Goal: Check status

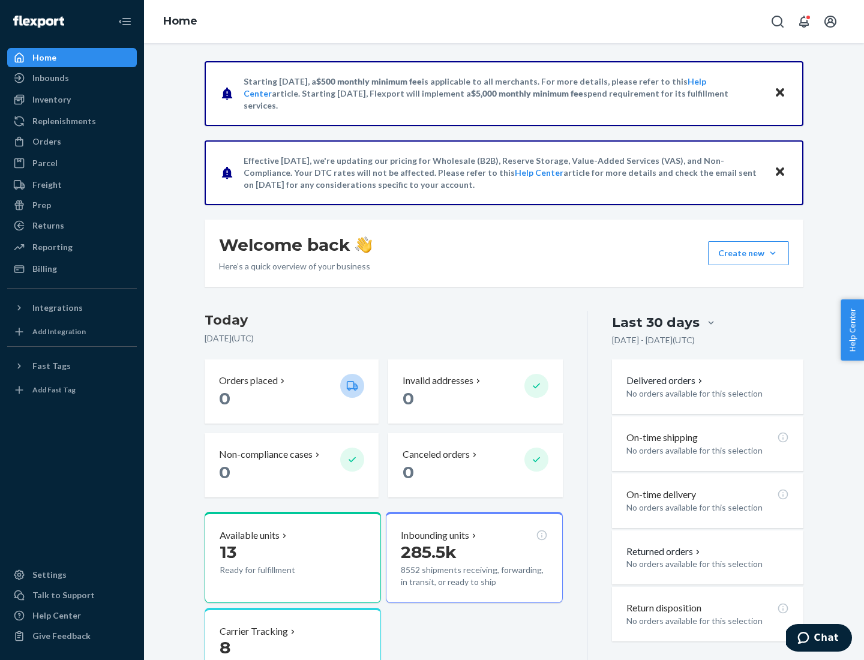
click at [773, 253] on button "Create new Create new inbound Create new order Create new product" at bounding box center [748, 253] width 81 height 24
click at [41, 205] on div "Prep" at bounding box center [41, 205] width 19 height 12
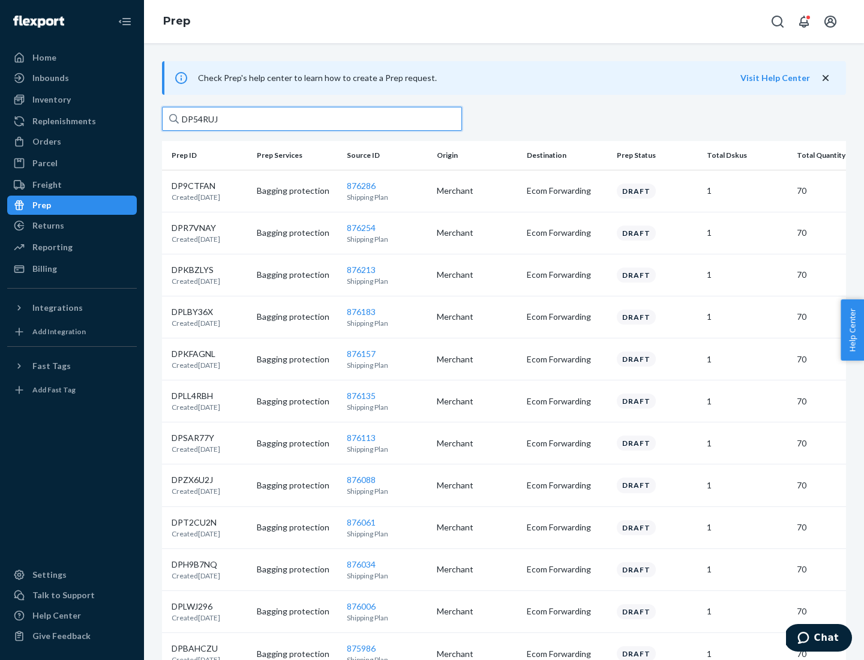
type input "DP54RUJL"
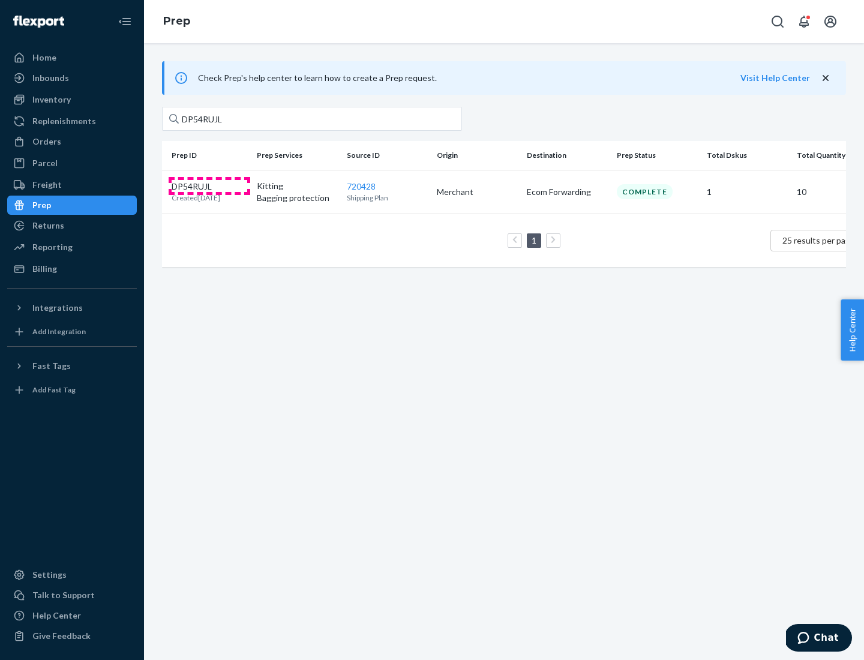
click at [210, 185] on p "DP54RUJL" at bounding box center [196, 187] width 49 height 12
